Goal: Information Seeking & Learning: Find specific fact

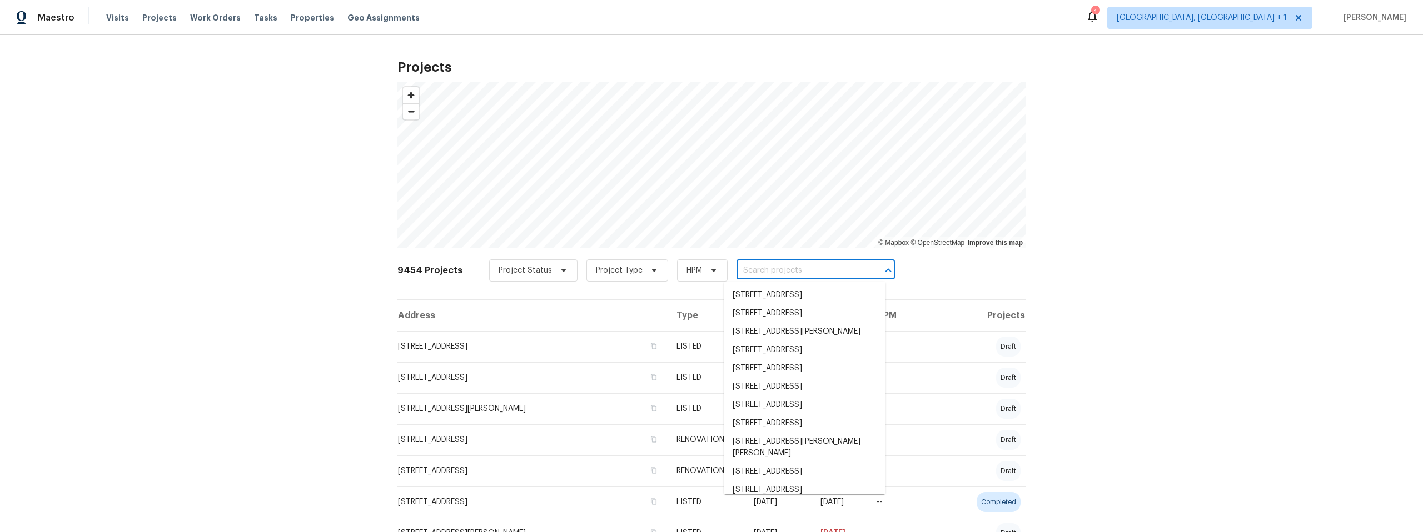
paste input "7401 Pecos Trl NW"
type input "7401 Pecos Trl NW"
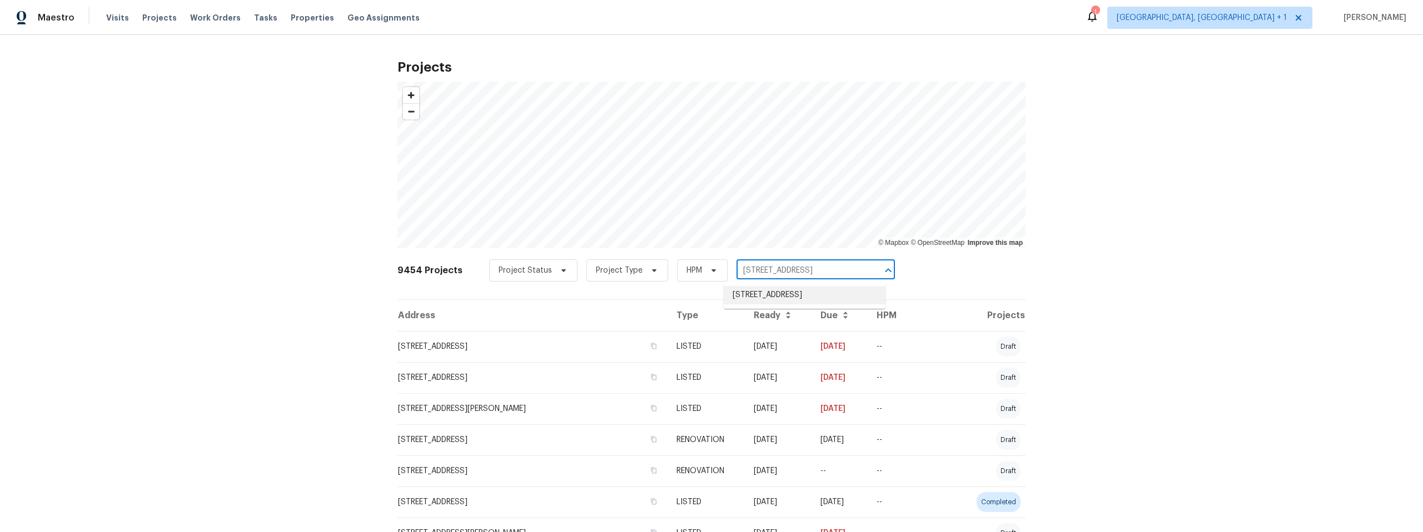
click at [779, 303] on li "[STREET_ADDRESS]" at bounding box center [805, 295] width 162 height 18
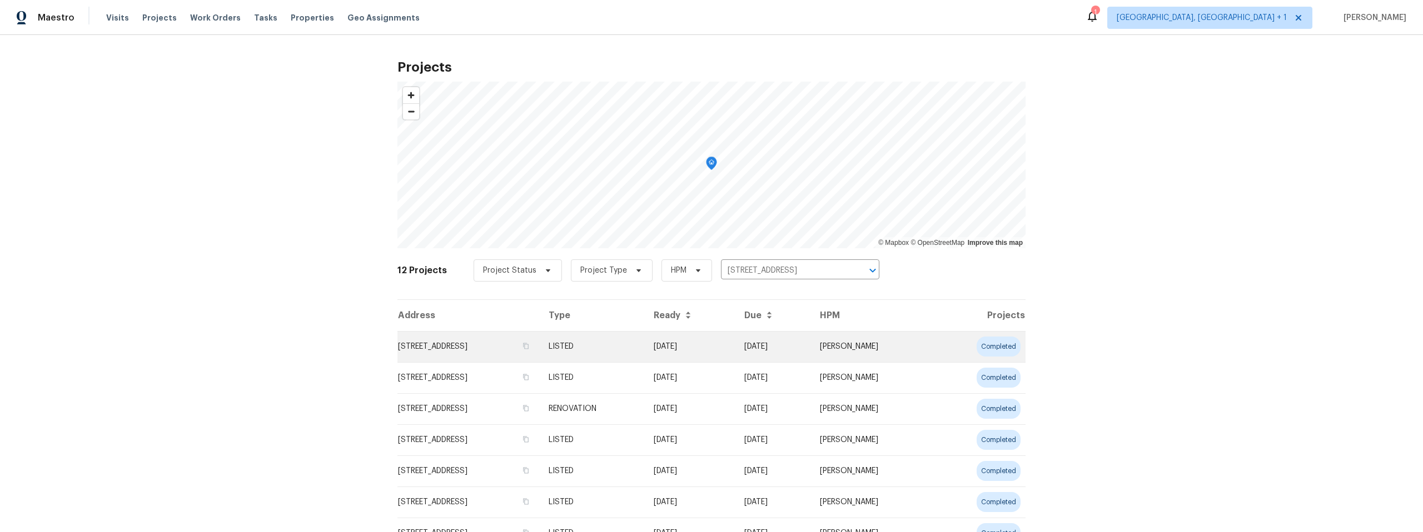
click at [462, 346] on td "[STREET_ADDRESS]" at bounding box center [468, 346] width 142 height 31
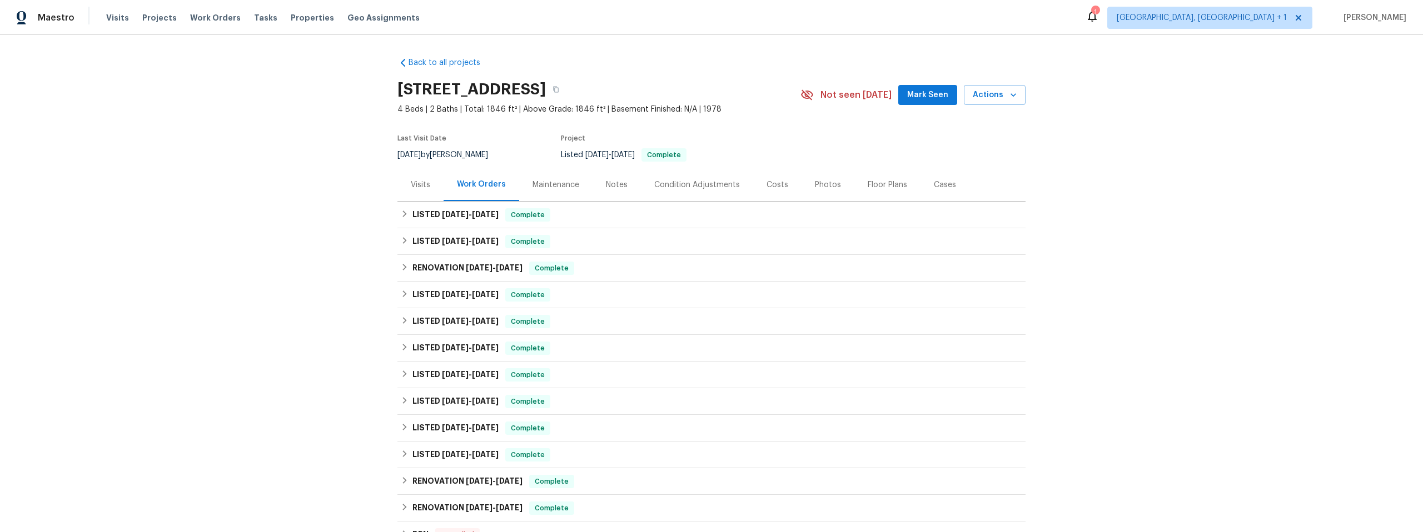
click at [609, 185] on div "Notes" at bounding box center [617, 185] width 22 height 11
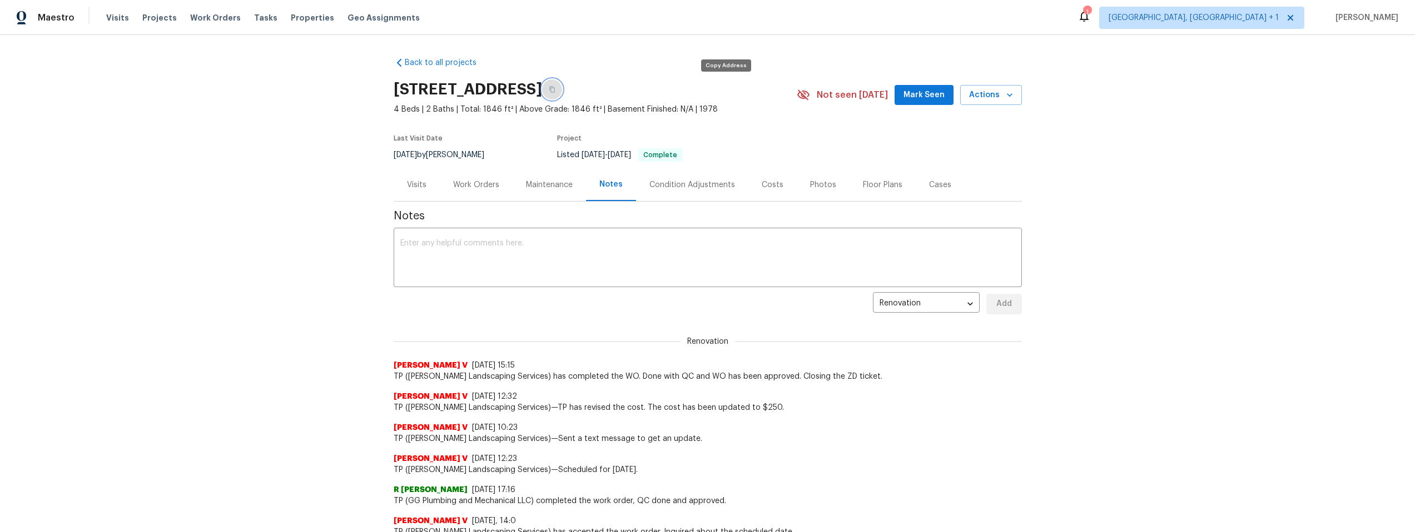
click at [555, 88] on icon "button" at bounding box center [552, 90] width 6 height 6
click at [555, 88] on icon "button" at bounding box center [552, 89] width 7 height 7
click at [773, 186] on div "Costs" at bounding box center [772, 185] width 22 height 11
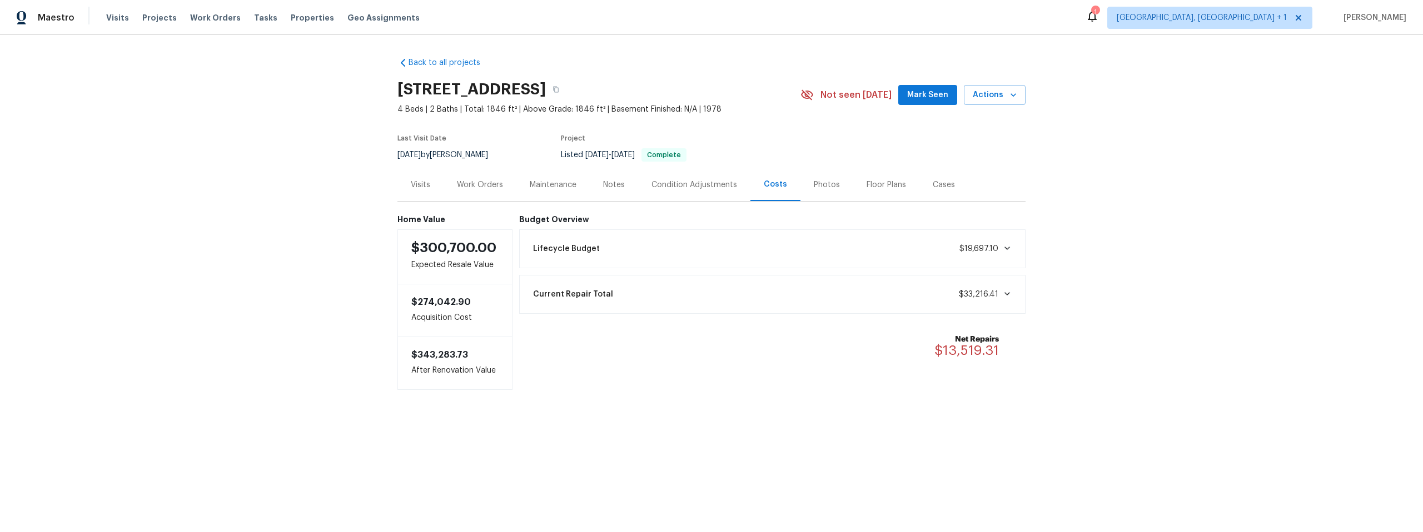
click at [423, 187] on div "Visits" at bounding box center [420, 185] width 19 height 11
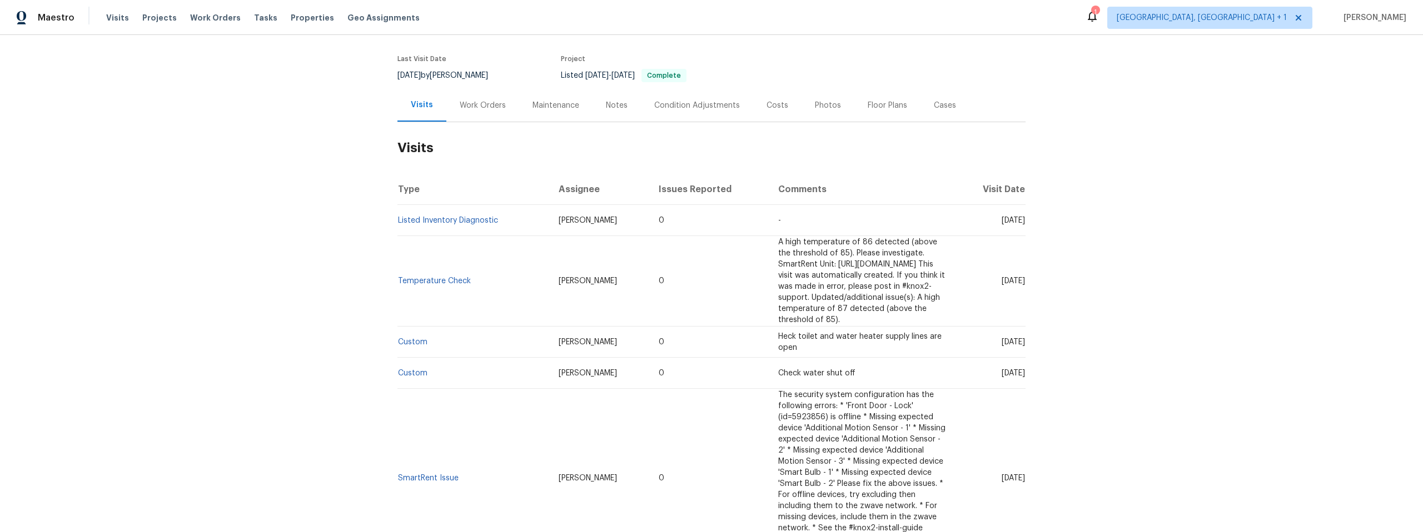
scroll to position [82, 0]
click at [436, 217] on link "Listed Inventory Diagnostic" at bounding box center [448, 219] width 100 height 8
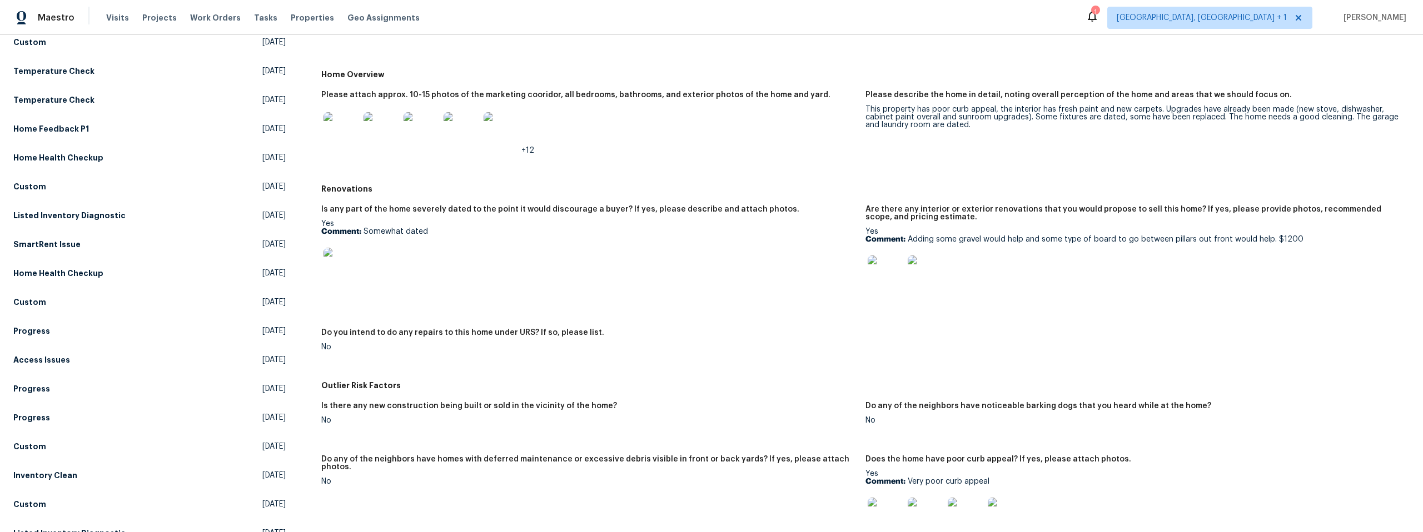
scroll to position [241, 0]
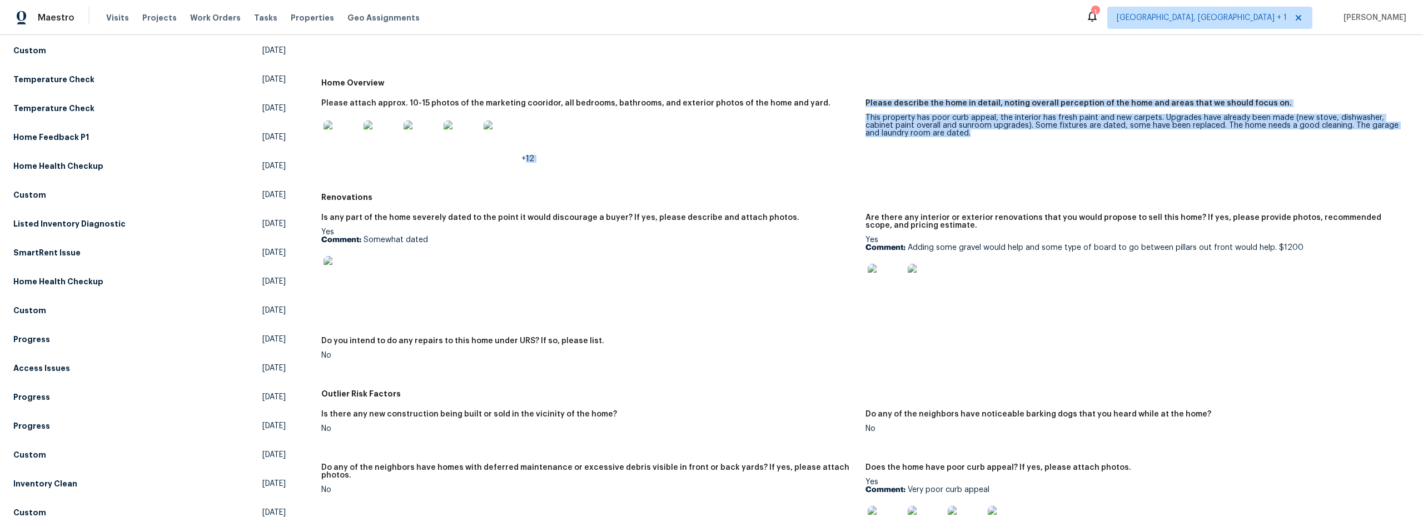
drag, startPoint x: 963, startPoint y: 135, endPoint x: 862, endPoint y: 119, distance: 102.3
click at [859, 116] on div "Please attach approx. 10-15 photos of the marketing cooridor, all bedrooms, bat…" at bounding box center [865, 140] width 1088 height 94
click at [953, 157] on figure "Please describe the home in detail, noting overall perception of the home and a…" at bounding box center [1137, 139] width 544 height 81
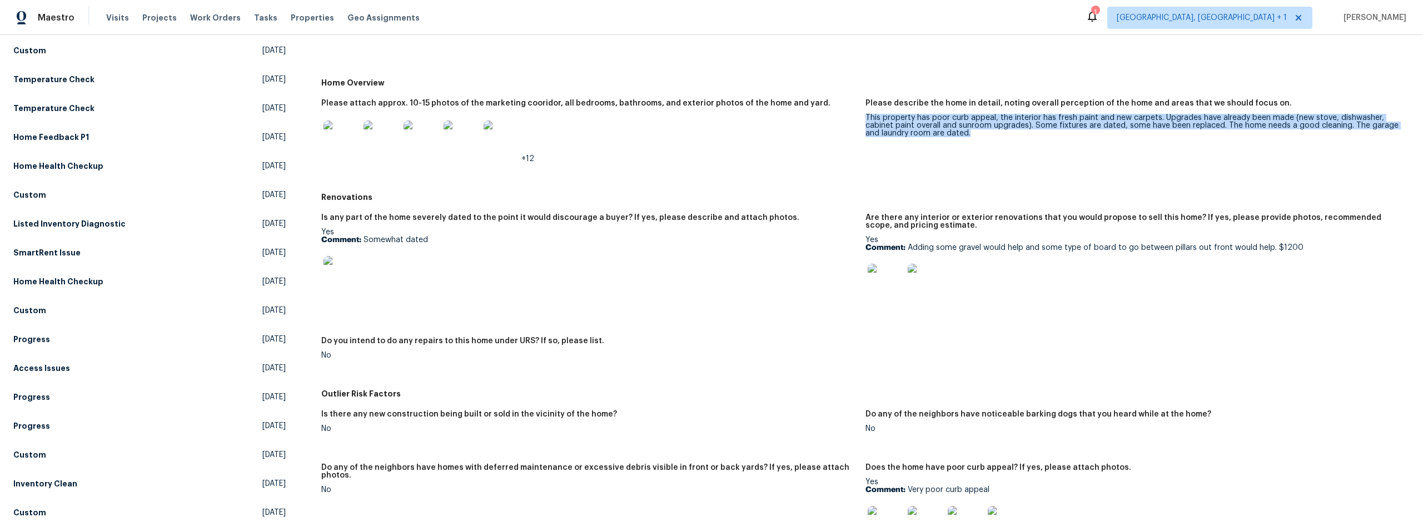
drag, startPoint x: 967, startPoint y: 133, endPoint x: 861, endPoint y: 121, distance: 106.4
click at [865, 121] on div "This property has poor curb appeal, the interior has fresh paint and new carpet…" at bounding box center [1132, 125] width 535 height 23
copy div "This property has poor curb appeal, the interior has fresh paint and new carpet…"
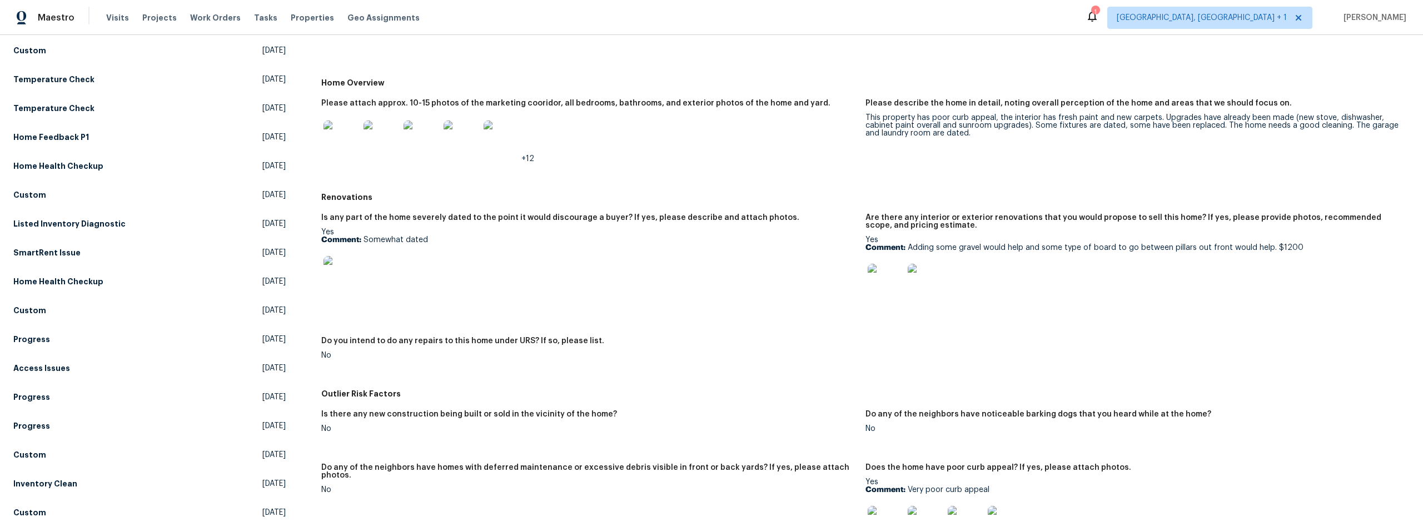
click at [1069, 306] on div at bounding box center [1132, 281] width 535 height 49
drag, startPoint x: 1296, startPoint y: 245, endPoint x: 902, endPoint y: 248, distance: 394.1
click at [902, 248] on p "Comment: Adding some gravel would help and some type of board to go between pil…" at bounding box center [1132, 248] width 535 height 8
copy p "Adding some gravel would help and some type of board to go between pillars out …"
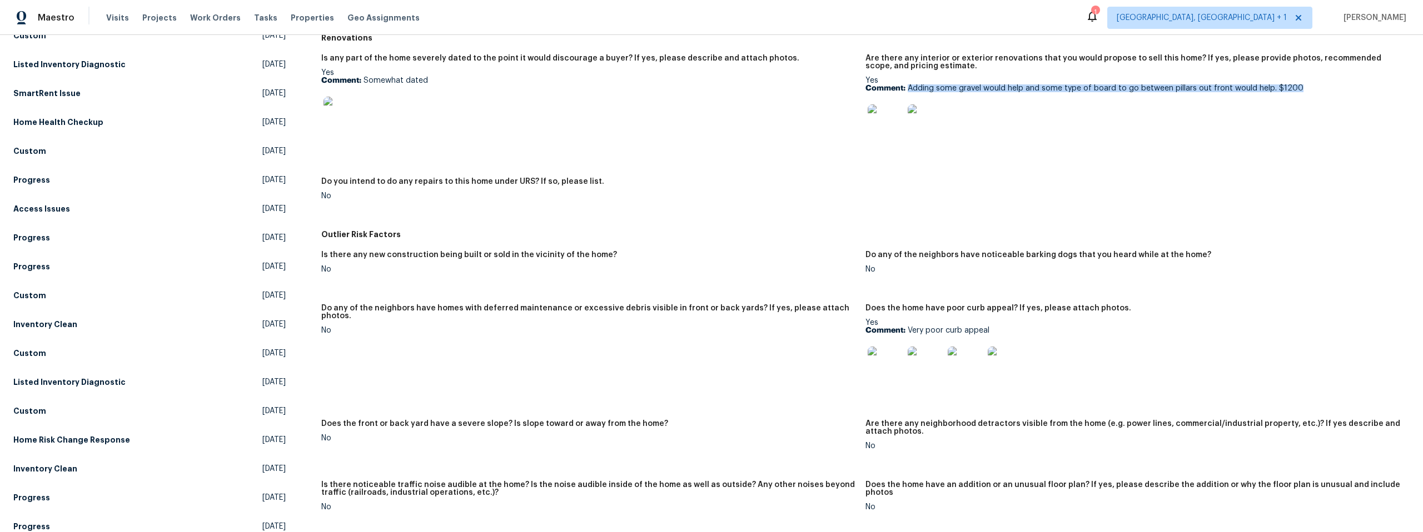
scroll to position [403, 0]
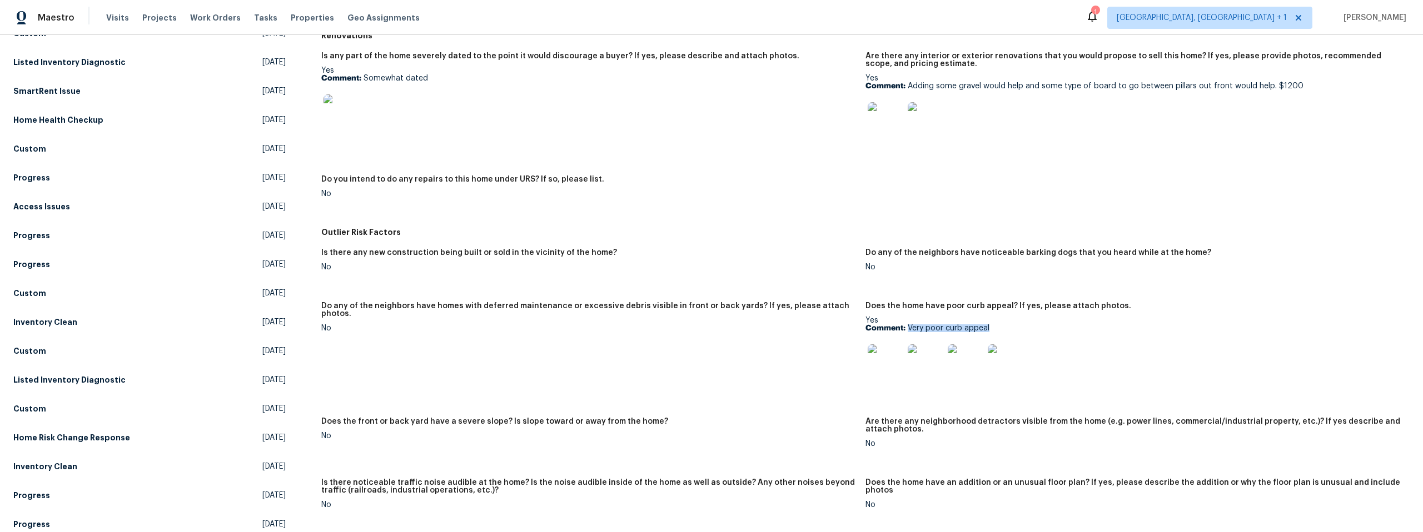
drag, startPoint x: 988, startPoint y: 329, endPoint x: 903, endPoint y: 330, distance: 85.0
click at [902, 329] on p "Comment: Very poor curb appeal" at bounding box center [1132, 329] width 535 height 8
copy p "Very poor curb appeal"
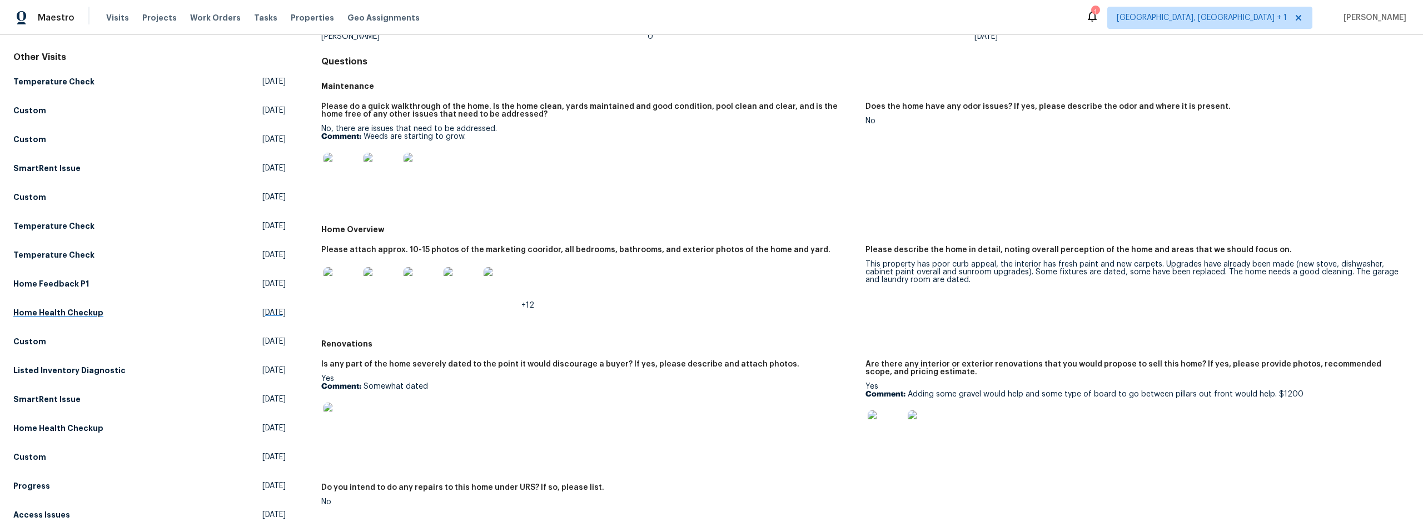
scroll to position [96, 0]
click at [74, 369] on h5 "Listed Inventory Diagnostic" at bounding box center [69, 369] width 112 height 11
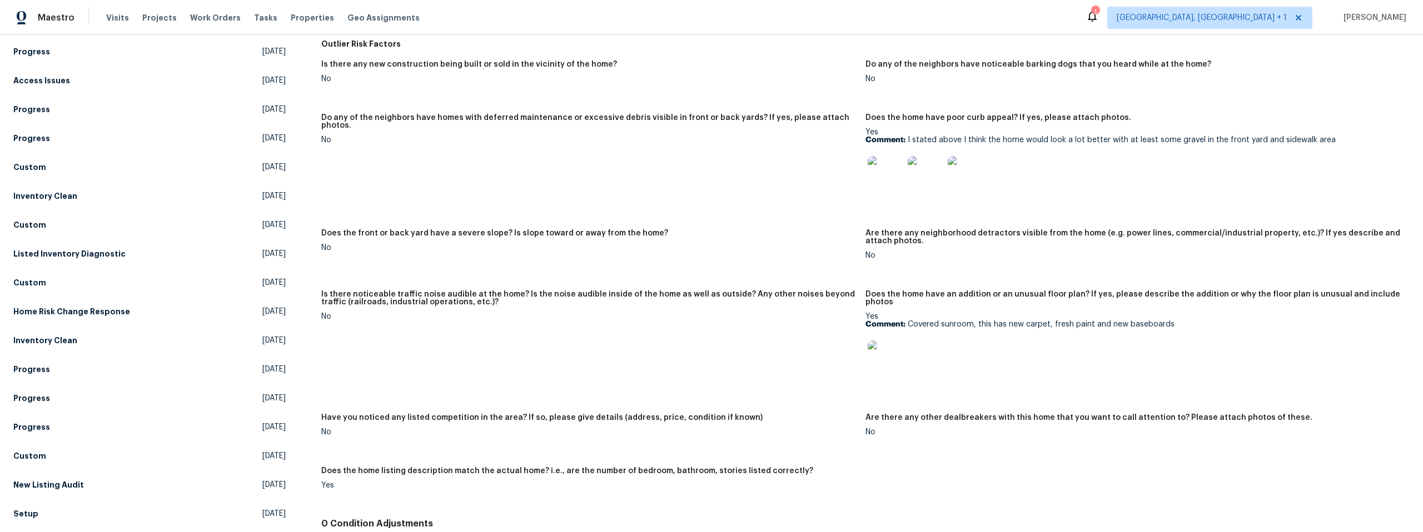
scroll to position [530, 0]
drag, startPoint x: 1166, startPoint y: 317, endPoint x: 904, endPoint y: 317, distance: 261.8
click at [904, 320] on p "Comment: Covered sunroom, this has new carpet, fresh paint and new baseboards" at bounding box center [1132, 324] width 535 height 8
copy p "Covered sunroom, this has new carpet, fresh paint and new baseboards"
click at [887, 347] on img at bounding box center [886, 358] width 36 height 36
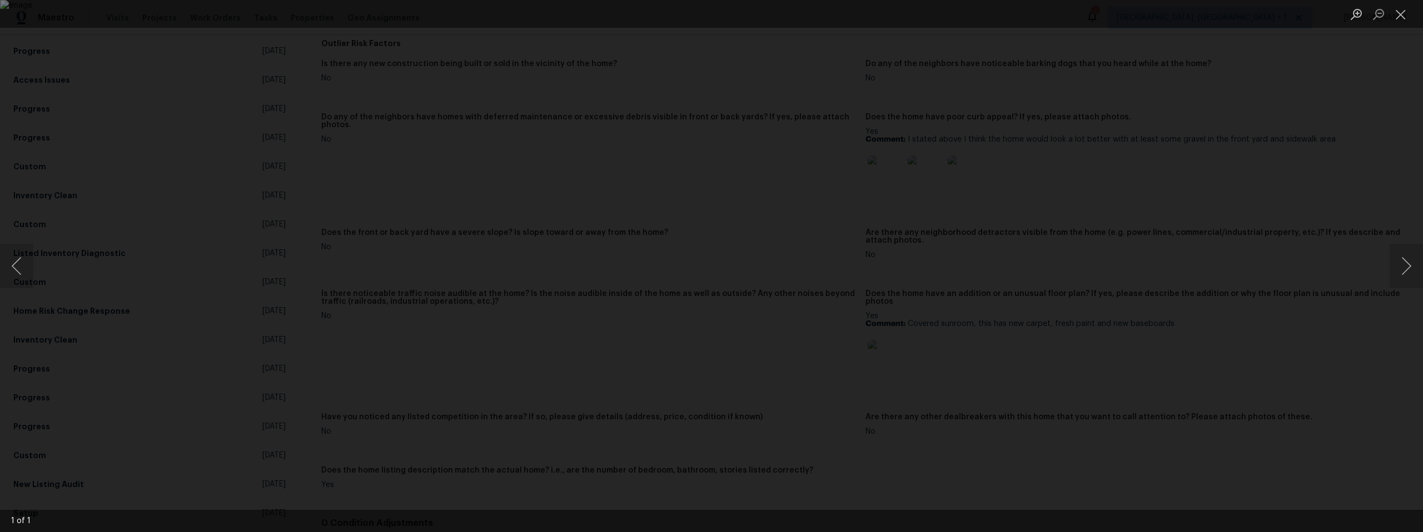
click at [1179, 310] on div "Lightbox" at bounding box center [711, 266] width 1423 height 532
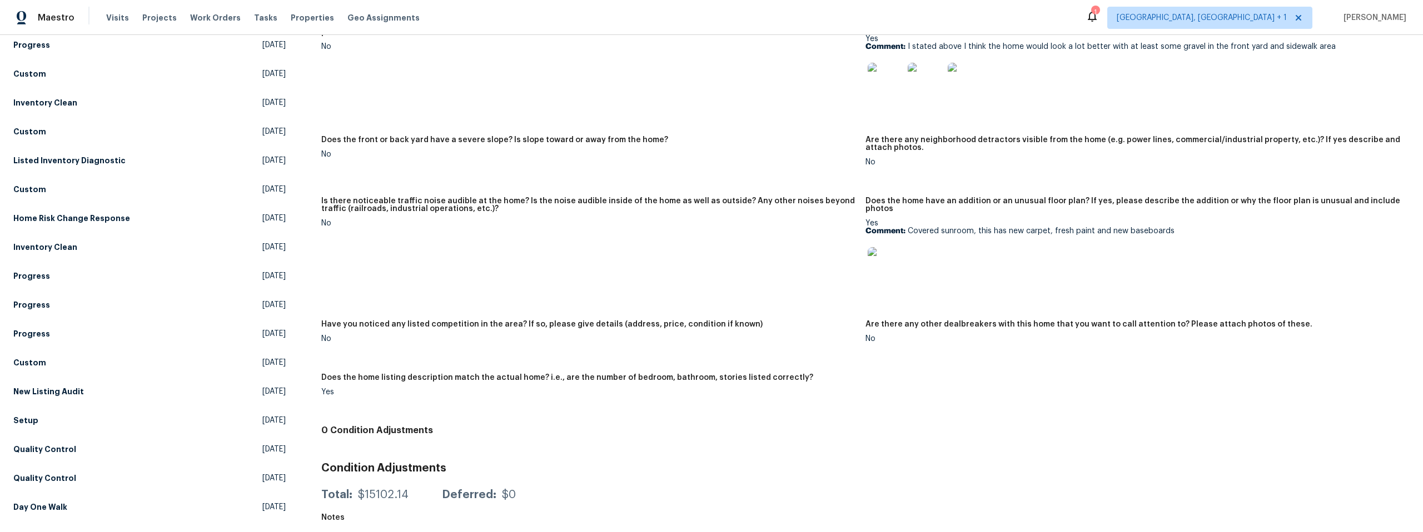
scroll to position [0, 0]
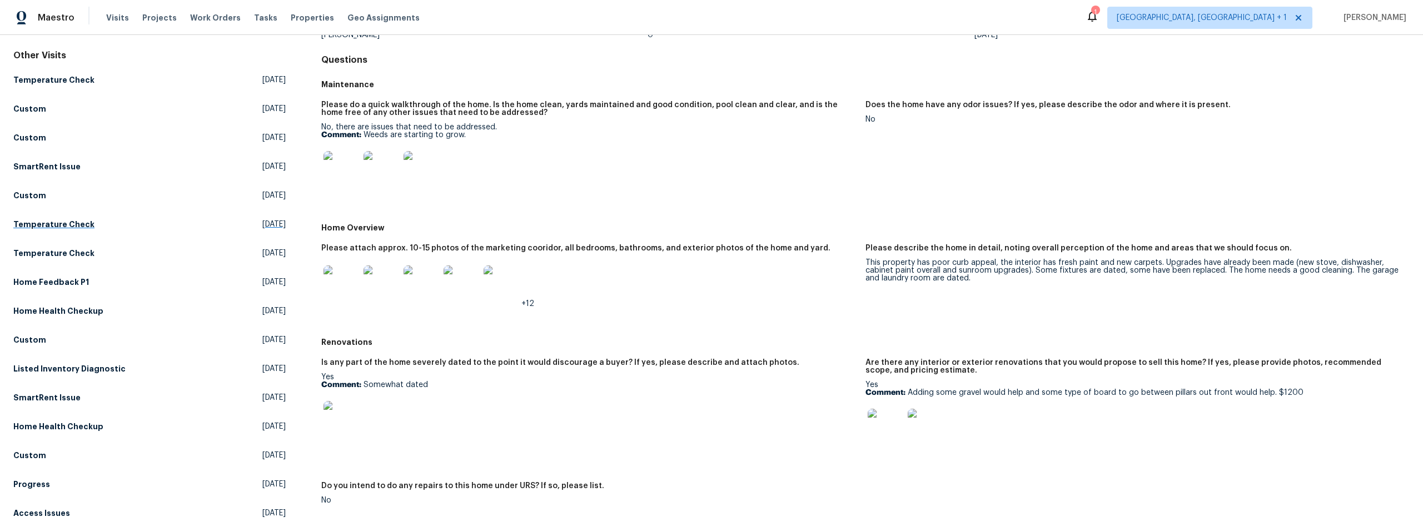
scroll to position [111, 0]
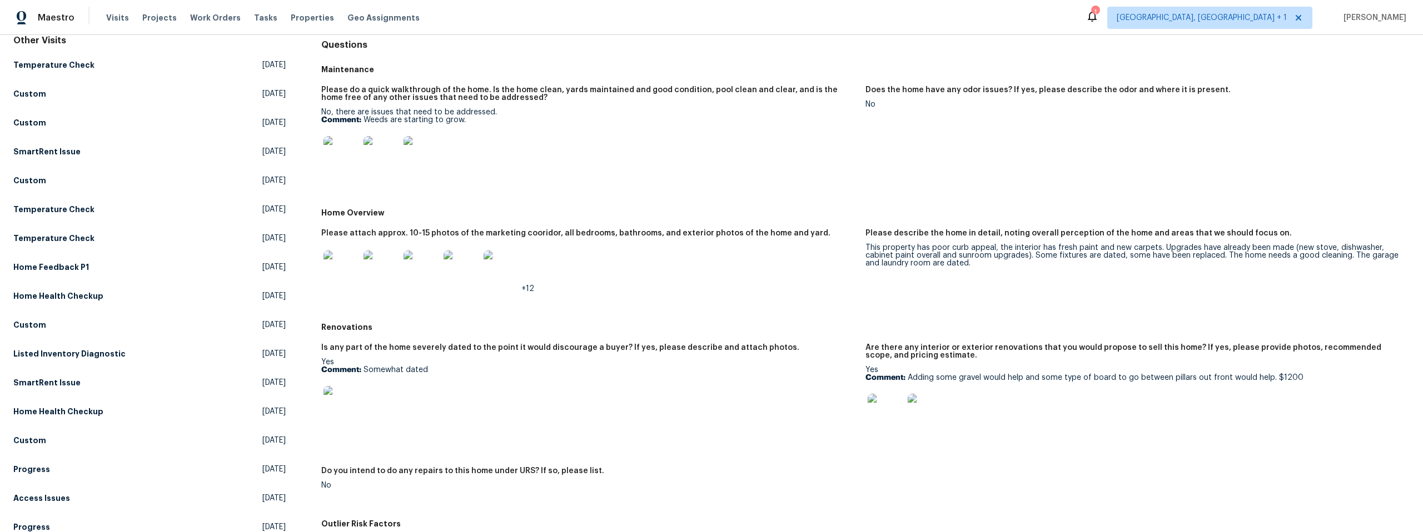
drag, startPoint x: 118, startPoint y: 355, endPoint x: 664, endPoint y: 1, distance: 650.6
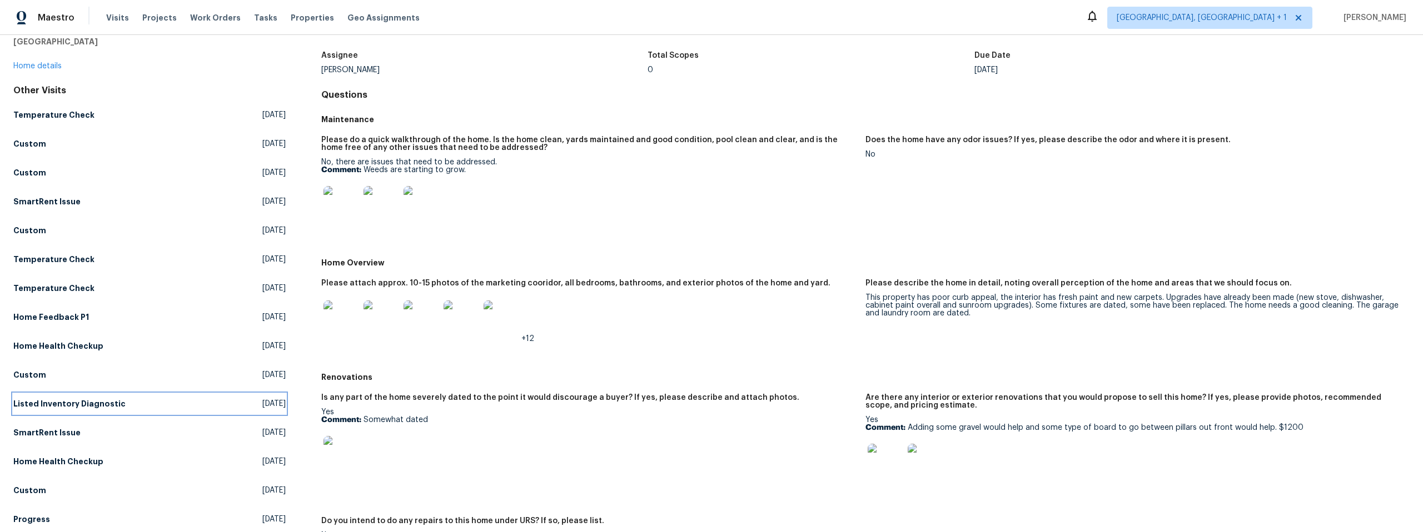
scroll to position [0, 0]
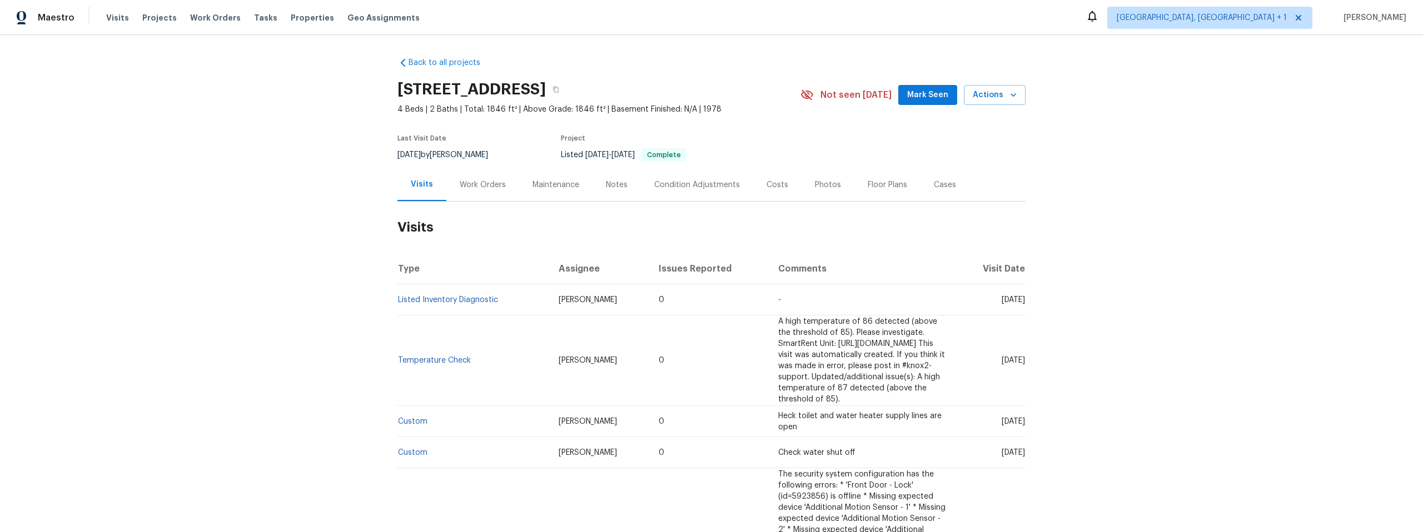
drag, startPoint x: 619, startPoint y: 184, endPoint x: 618, endPoint y: 196, distance: 11.7
click at [619, 184] on div "Notes" at bounding box center [617, 185] width 22 height 11
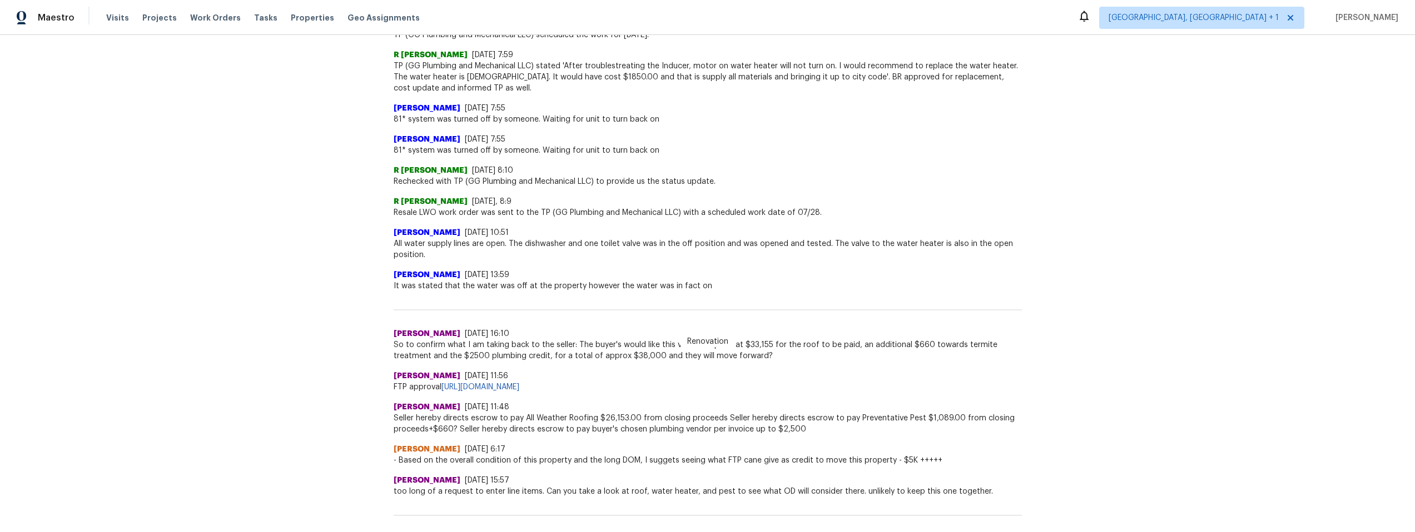
scroll to position [631, 0]
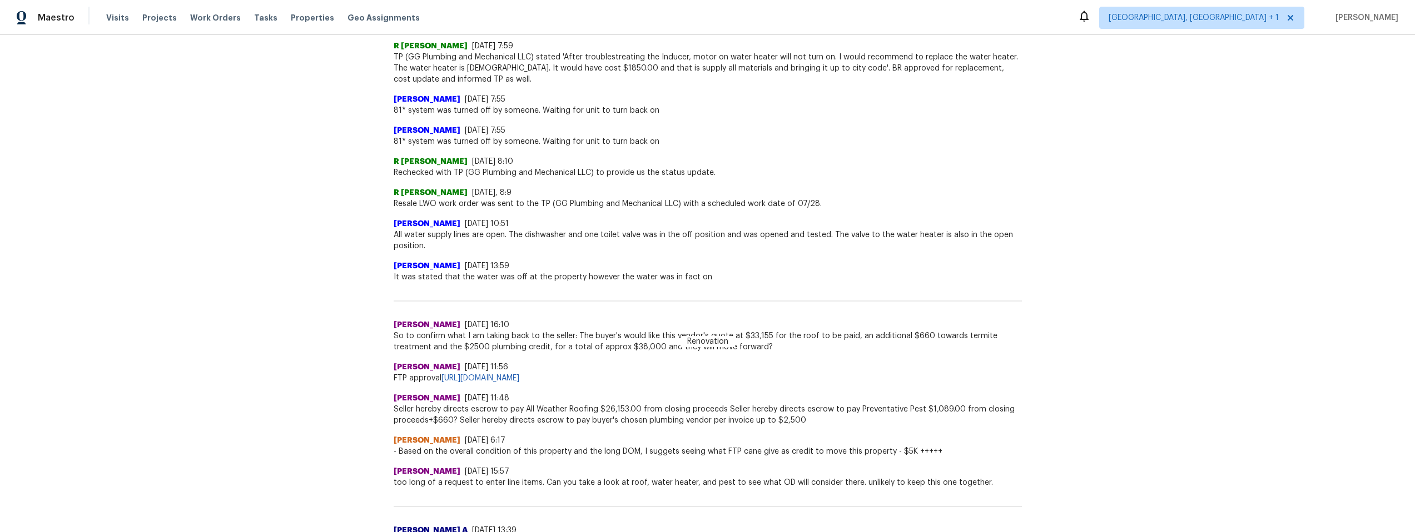
click at [1162, 373] on div "Back to all projects [STREET_ADDRESS] 4 Beds | 2 Baths | Total: 1846 ft² | Abov…" at bounding box center [707, 283] width 1415 height 497
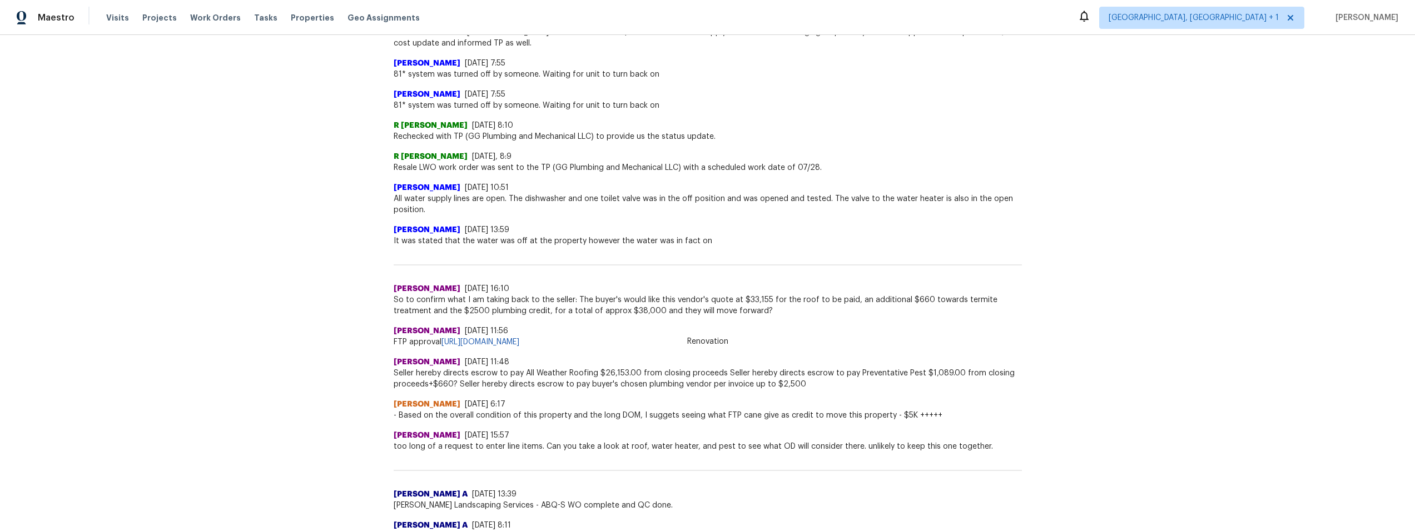
scroll to position [689, 0]
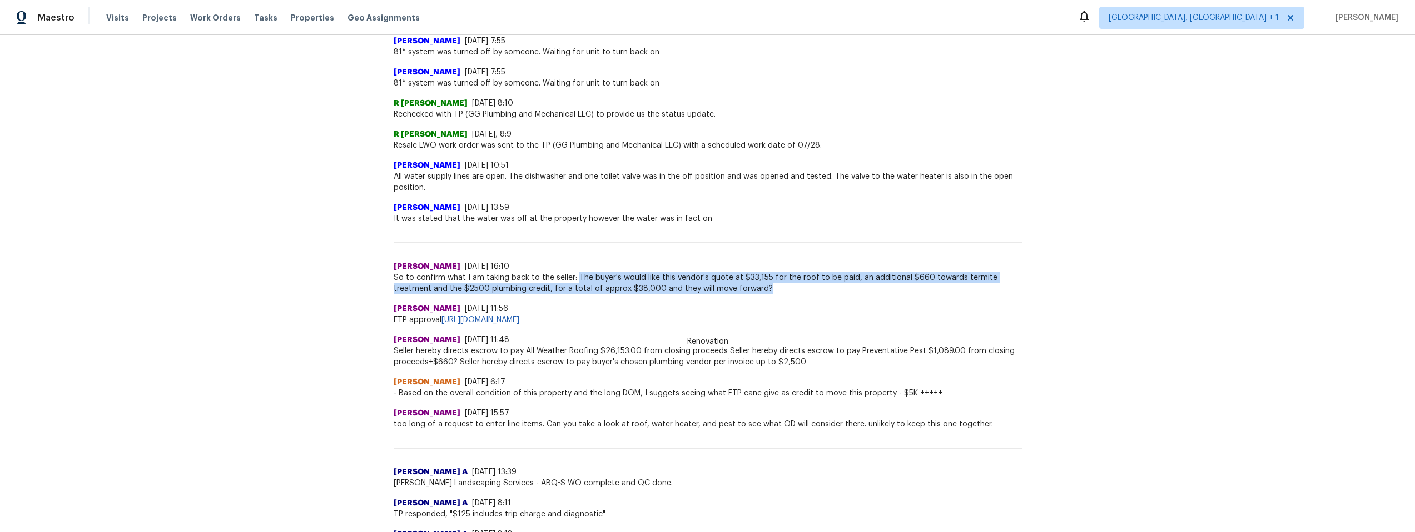
drag, startPoint x: 719, startPoint y: 287, endPoint x: 569, endPoint y: 273, distance: 150.8
click at [569, 272] on span "So to confirm what I am taking back to the seller: The buyer's would like this …" at bounding box center [708, 283] width 628 height 22
copy span "The buyer's would like this vendor's quote at $33,155 for the roof to be paid, …"
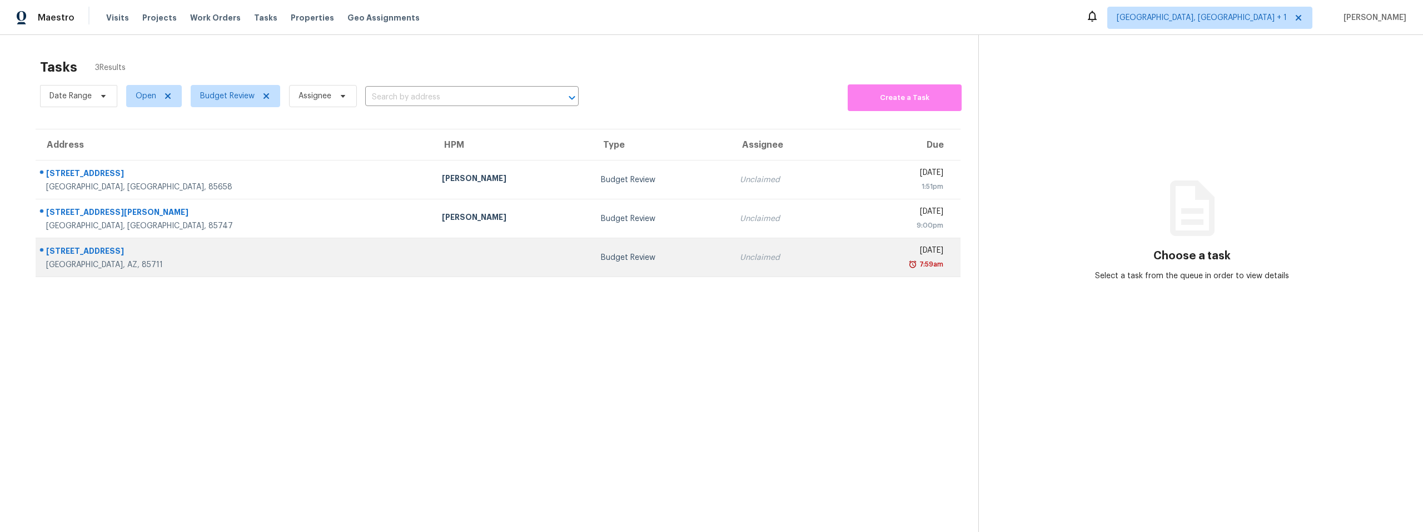
click at [80, 252] on div "6118 E Calle Silvosa" at bounding box center [235, 253] width 378 height 14
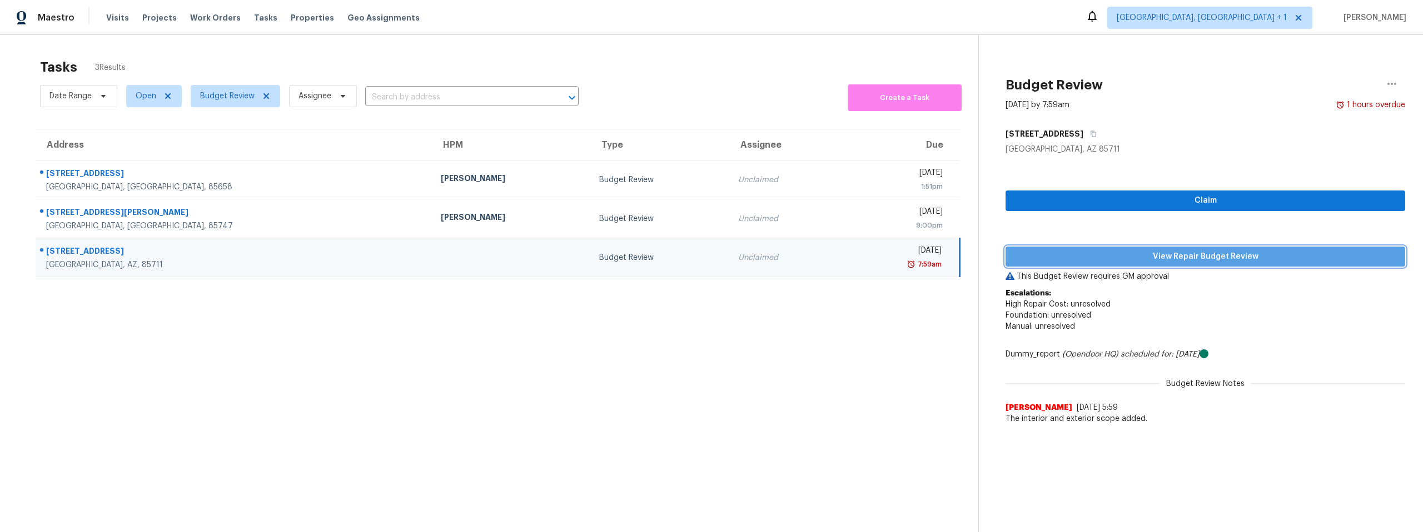
click at [1183, 253] on span "View Repair Budget Review" at bounding box center [1205, 257] width 382 height 14
